Goal: Information Seeking & Learning: Learn about a topic

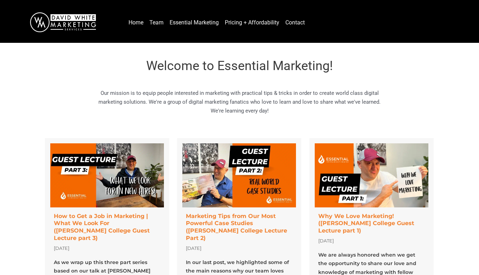
click at [198, 23] on link "Essential Marketing" at bounding box center [194, 22] width 55 height 11
click at [253, 26] on link "Pricing + Affordability" at bounding box center [252, 22] width 60 height 11
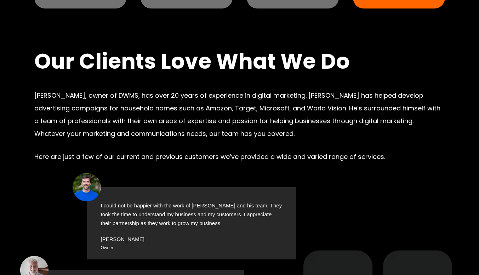
scroll to position [815, 0]
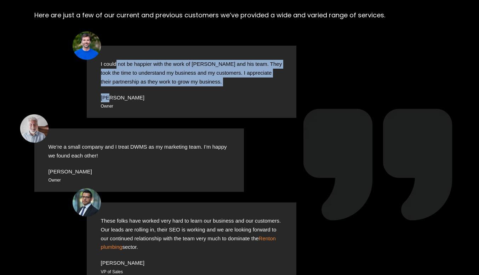
drag, startPoint x: 116, startPoint y: 57, endPoint x: 204, endPoint y: 89, distance: 93.8
click at [204, 89] on div "I could not be happier with the work of [PERSON_NAME] and his team. They took t…" at bounding box center [192, 82] width 210 height 72
click at [217, 76] on div "I could not be happier with the work of [PERSON_NAME] and his team. They took t…" at bounding box center [191, 73] width 181 height 26
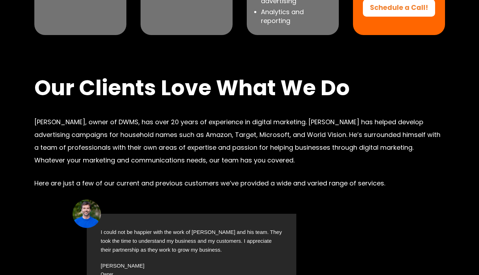
scroll to position [646, 0]
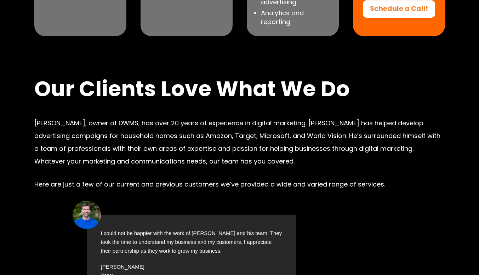
click at [34, 91] on span "Our Clients Love What We Do" at bounding box center [192, 89] width 316 height 30
drag, startPoint x: 37, startPoint y: 88, endPoint x: 37, endPoint y: 99, distance: 11.3
click at [37, 99] on span "Our Clients Love What We Do" at bounding box center [192, 89] width 316 height 30
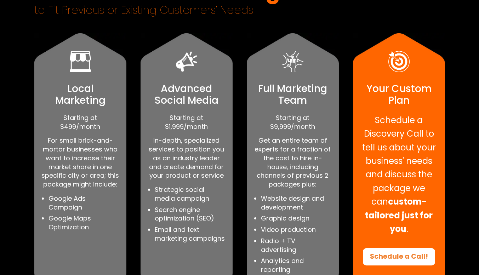
scroll to position [433, 0]
